Goal: Navigation & Orientation: Find specific page/section

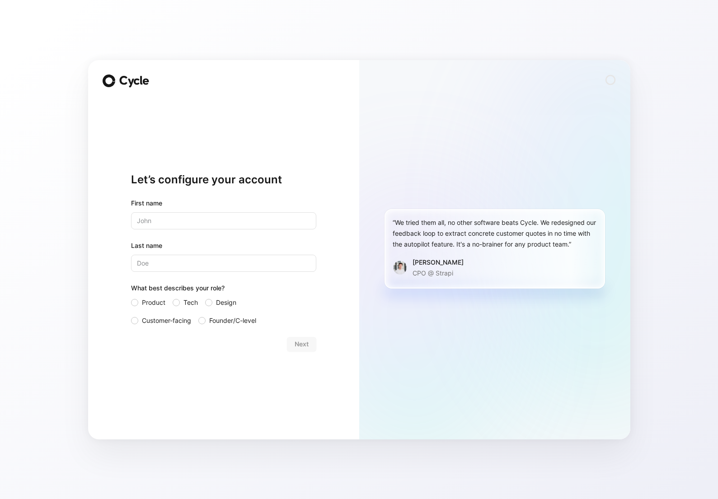
click at [280, 260] on input "Last name" at bounding box center [223, 263] width 185 height 17
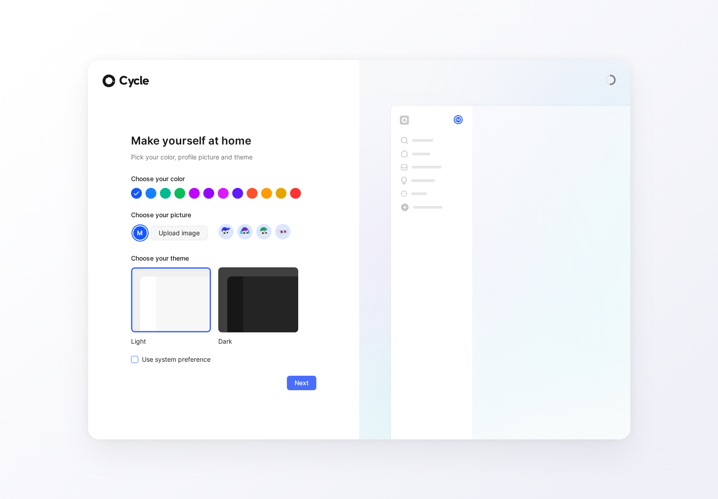
click at [195, 359] on span "Use system preference" at bounding box center [176, 359] width 69 height 11
click at [131, 354] on input "Use system preference" at bounding box center [131, 354] width 0 height 0
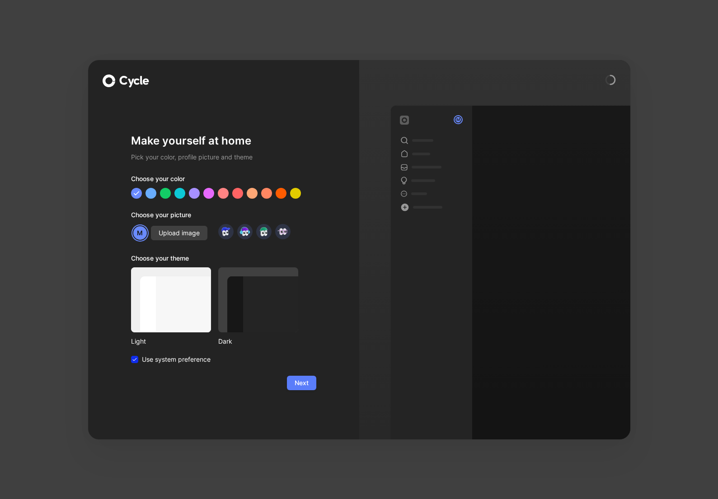
click at [303, 384] on span "Next" at bounding box center [301, 382] width 14 height 11
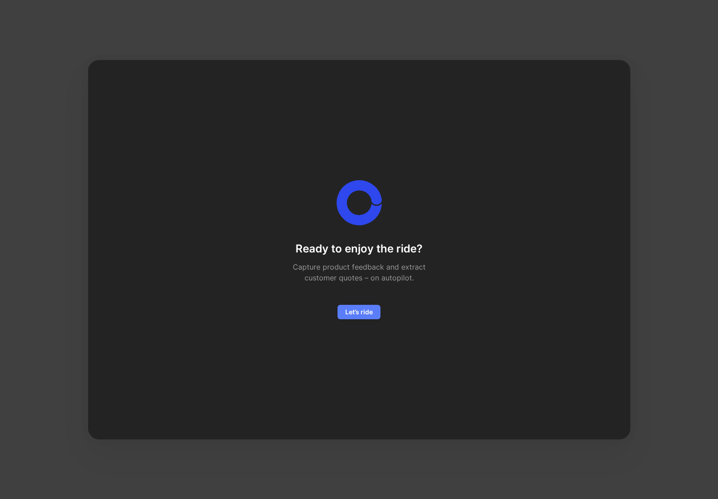
click at [363, 315] on span "Let’s ride" at bounding box center [359, 312] width 28 height 11
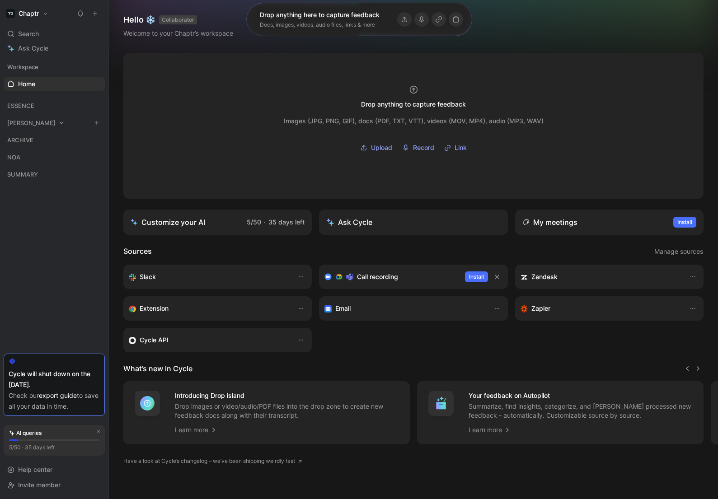
click at [24, 123] on span "[PERSON_NAME]" at bounding box center [31, 122] width 48 height 9
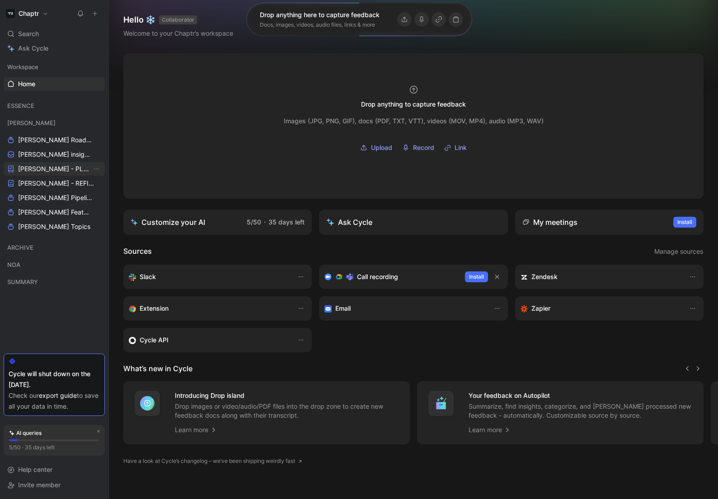
click at [50, 169] on span "Reedy - PLANNINGS" at bounding box center [55, 168] width 74 height 9
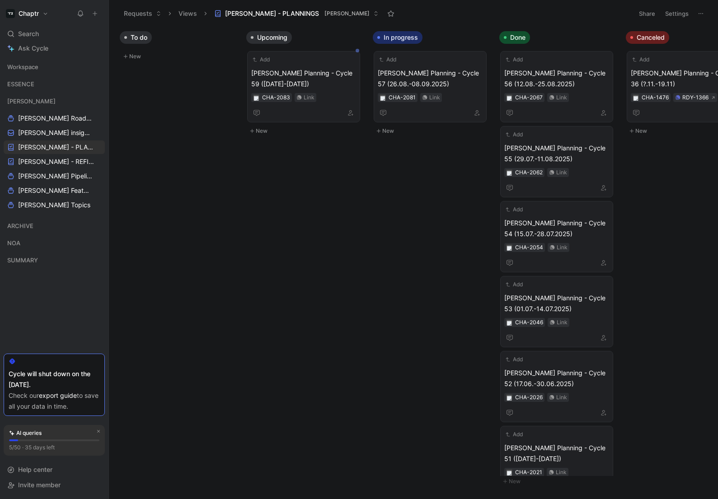
click at [21, 382] on div "Cycle will shut down on the 31 of October." at bounding box center [54, 379] width 91 height 22
click at [35, 84] on div "ESSENCE" at bounding box center [54, 84] width 101 height 14
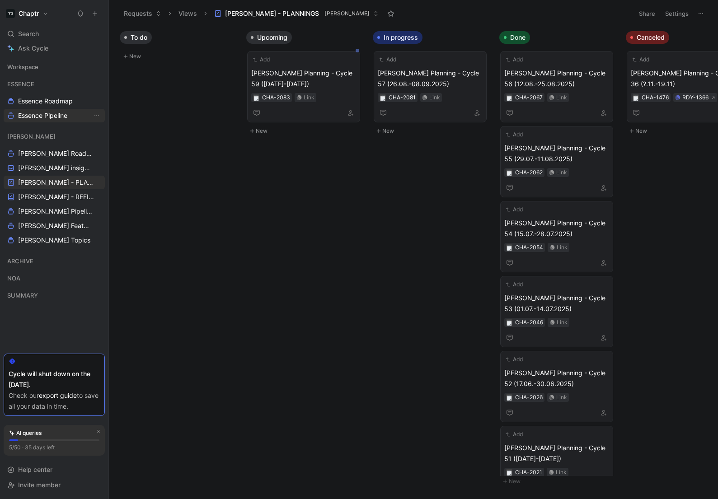
click at [57, 112] on span "Essence Pipeline" at bounding box center [42, 115] width 49 height 9
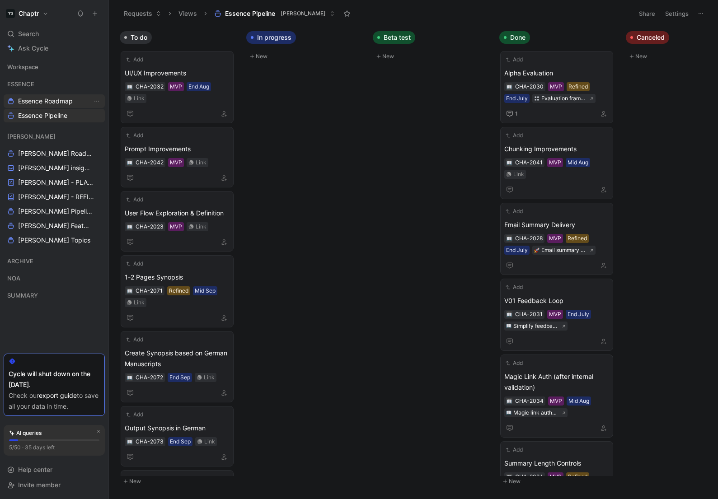
click at [64, 102] on span "Essence Roadmap" at bounding box center [45, 101] width 55 height 9
